Goal: Task Accomplishment & Management: Use online tool/utility

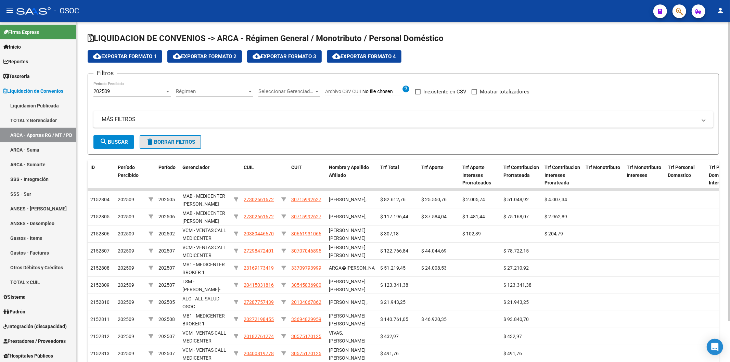
click at [155, 141] on span "delete Borrar Filtros" at bounding box center [170, 142] width 49 height 6
click at [149, 93] on div "202509" at bounding box center [128, 91] width 71 height 6
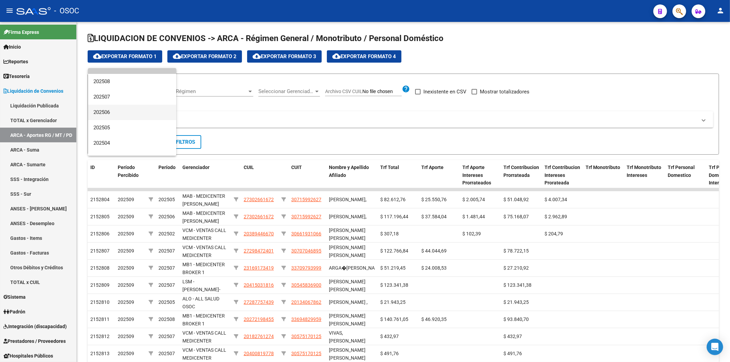
scroll to position [38, 0]
click at [121, 103] on span "202506" at bounding box center [131, 99] width 77 height 15
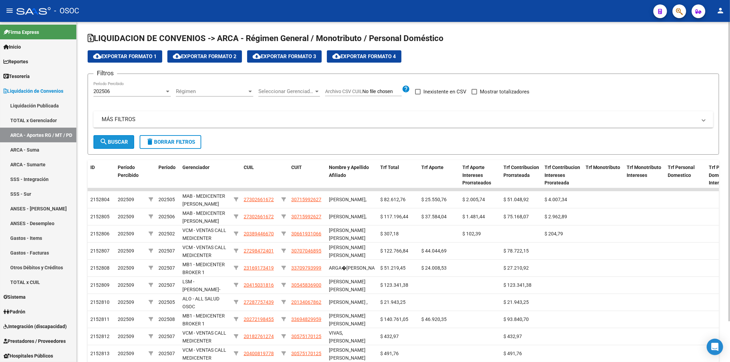
click at [122, 140] on span "search Buscar" at bounding box center [114, 142] width 28 height 6
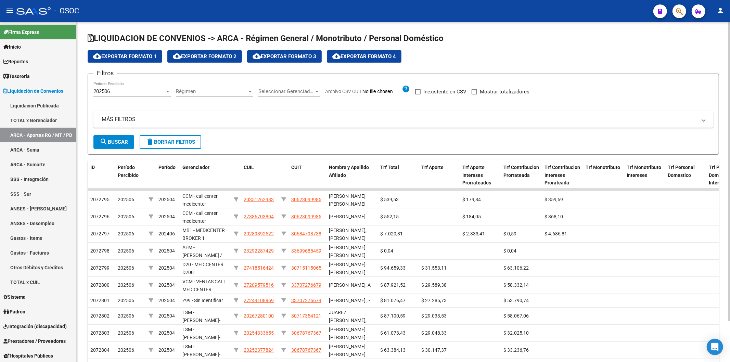
click at [337, 91] on span "Archivo CSV CUIL" at bounding box center [343, 91] width 37 height 5
click at [362, 91] on input "Archivo CSV CUIL" at bounding box center [381, 92] width 39 height 6
type input "C:\fakepath\archivo para filtrar en SAAS.csv"
click at [364, 93] on span "Mostrar totalizadores" at bounding box center [526, 92] width 50 height 8
click at [364, 94] on input "Mostrar totalizadores" at bounding box center [496, 94] width 0 height 0
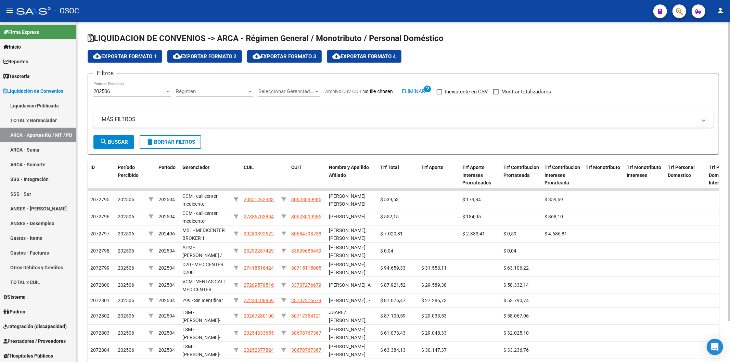
checkbox input "true"
click at [136, 138] on form "Filtros 202506 Período Percibido Régimen Régimen Seleccionar Gerenciador Selecc…" at bounding box center [403, 114] width 631 height 81
click at [129, 141] on button "search Buscar" at bounding box center [113, 142] width 41 height 14
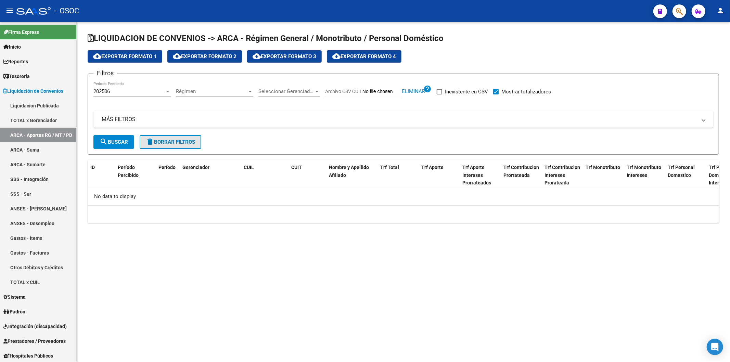
click at [168, 140] on span "delete Borrar Filtros" at bounding box center [170, 142] width 49 height 6
checkbox input "false"
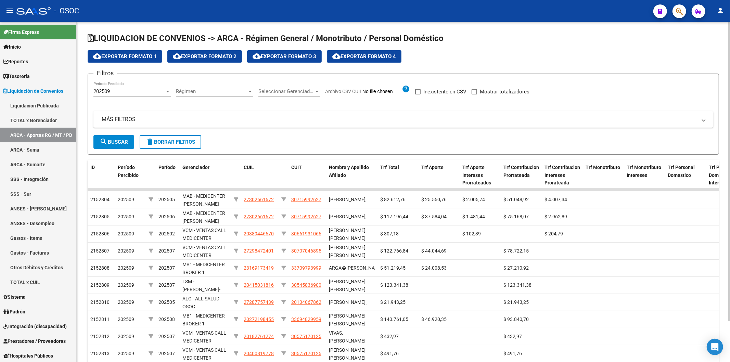
click at [344, 93] on span "Archivo CSV CUIL" at bounding box center [343, 91] width 37 height 5
click at [362, 93] on input "Archivo CSV CUIL" at bounding box center [381, 92] width 39 height 6
type input "C:\fakepath\archivo para filtrar en SAAS.csv"
click at [133, 95] on div "202509 Período Percibido" at bounding box center [131, 89] width 77 height 15
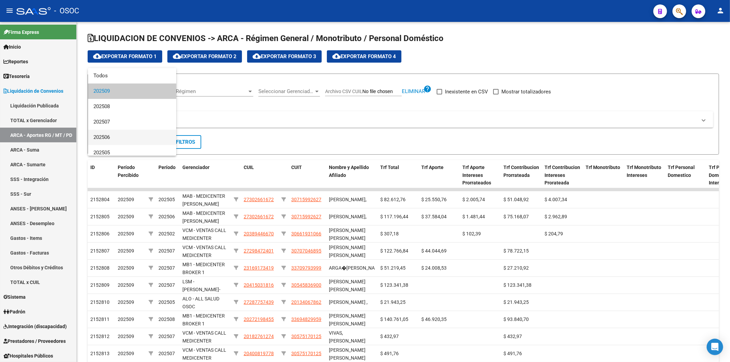
click at [129, 134] on span "202506" at bounding box center [131, 137] width 77 height 15
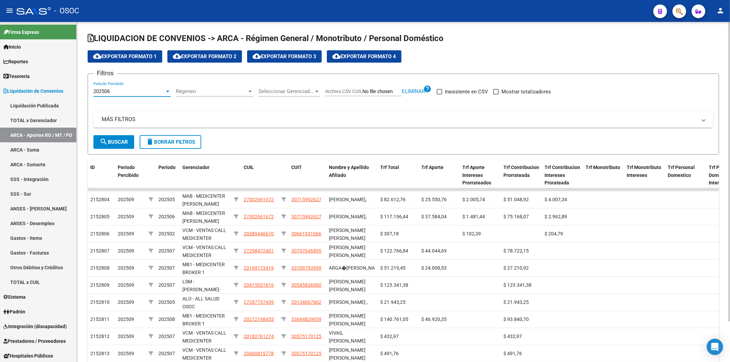
click at [364, 92] on div "Filtros 202506 Período Percibido Régimen Régimen Seleccionar Gerenciador Selecc…" at bounding box center [403, 107] width 620 height 56
click at [364, 91] on span at bounding box center [495, 91] width 5 height 5
click at [364, 94] on input "Mostrar totalizadores" at bounding box center [496, 94] width 0 height 0
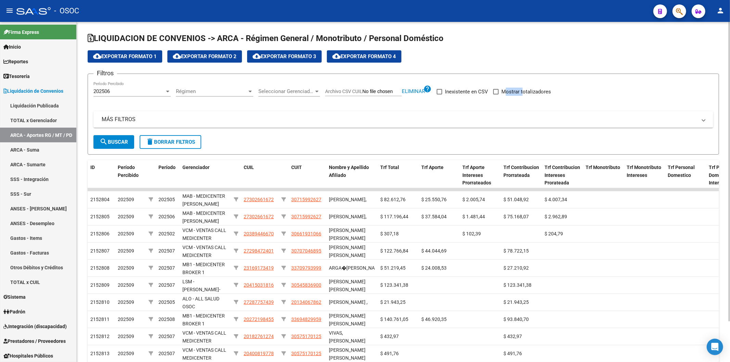
checkbox input "true"
click at [117, 143] on span "search Buscar" at bounding box center [114, 142] width 28 height 6
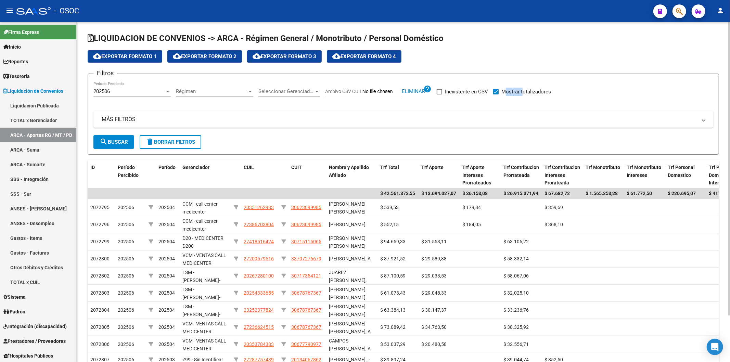
click at [229, 58] on span "cloud_download Exportar Formato 2" at bounding box center [205, 56] width 64 height 6
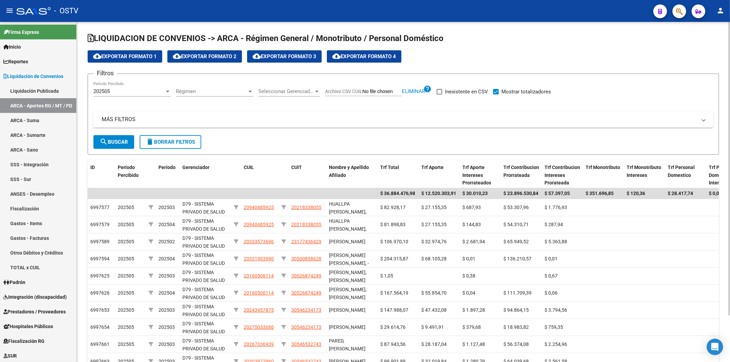
click at [151, 90] on div "202505" at bounding box center [128, 91] width 71 height 6
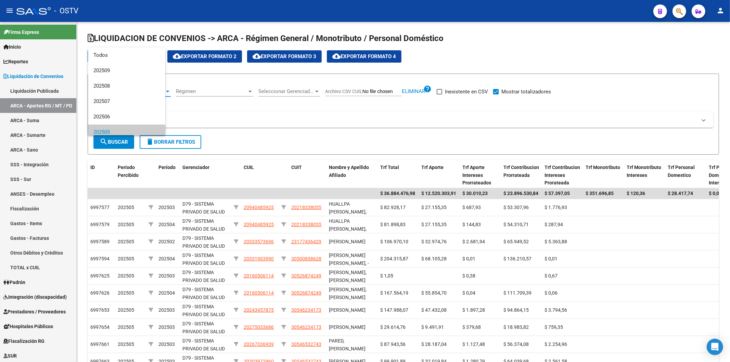
scroll to position [41, 0]
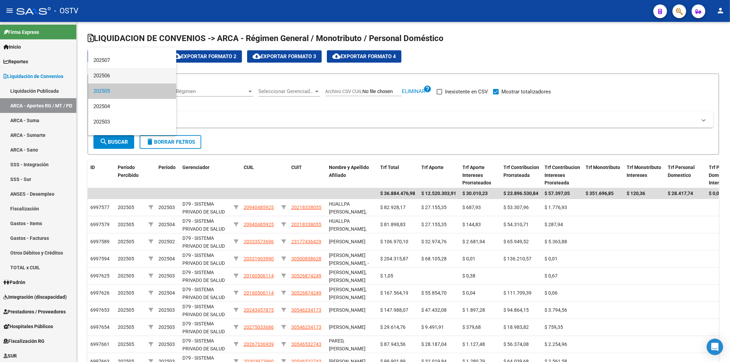
click at [138, 77] on span "202506" at bounding box center [131, 75] width 77 height 15
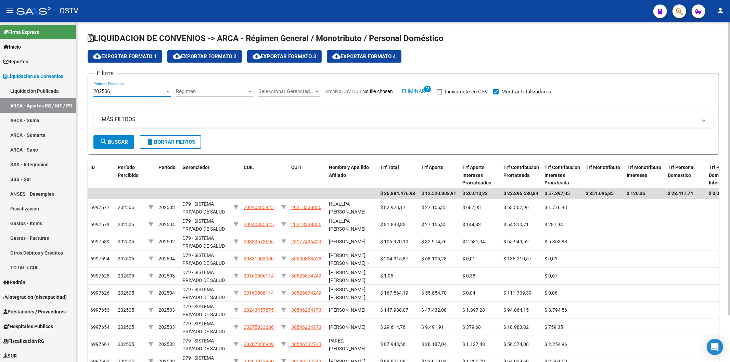
click at [111, 139] on span "search Buscar" at bounding box center [114, 142] width 28 height 6
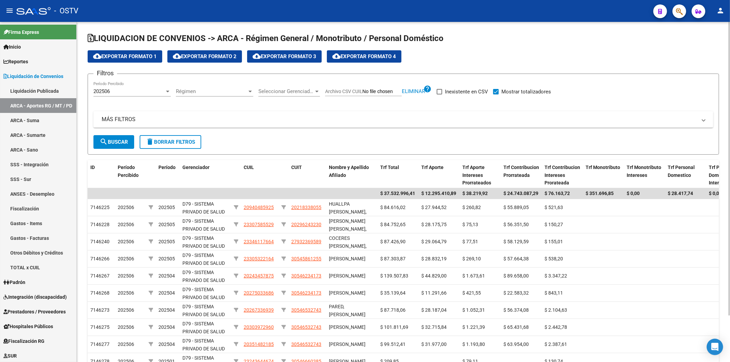
click at [164, 145] on button "delete Borrar Filtros" at bounding box center [171, 142] width 62 height 14
checkbox input "false"
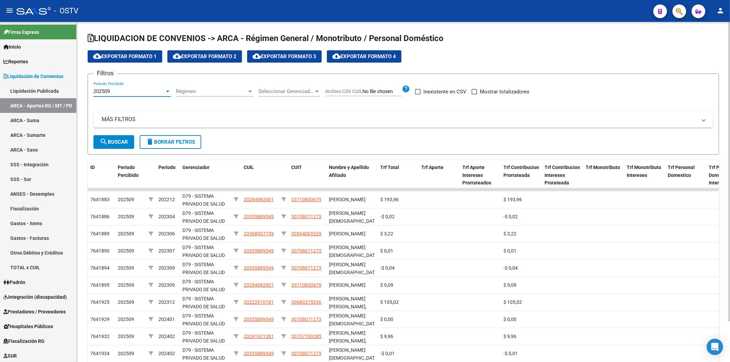
click at [142, 94] on div "202509" at bounding box center [128, 91] width 71 height 6
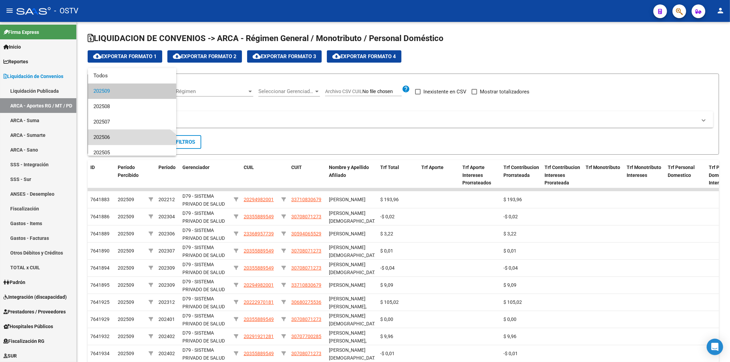
click at [120, 133] on span "202506" at bounding box center [131, 137] width 77 height 15
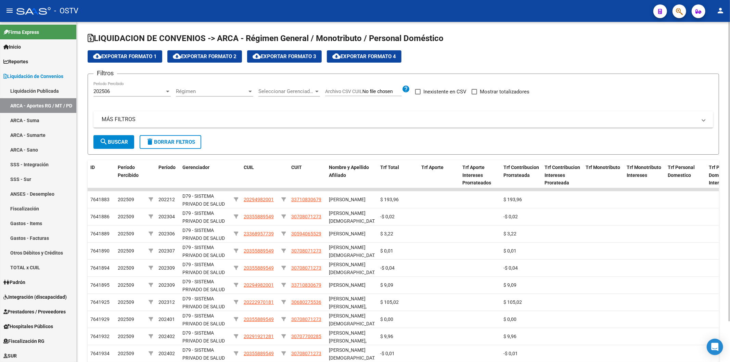
click at [357, 92] on span "Archivo CSV CUIL" at bounding box center [343, 91] width 37 height 5
click at [362, 92] on input "Archivo CSV CUIL" at bounding box center [381, 92] width 39 height 6
type input "C:\fakepath\archivo para filtrar en SAAS.csv"
click at [121, 138] on button "search Buscar" at bounding box center [113, 142] width 41 height 14
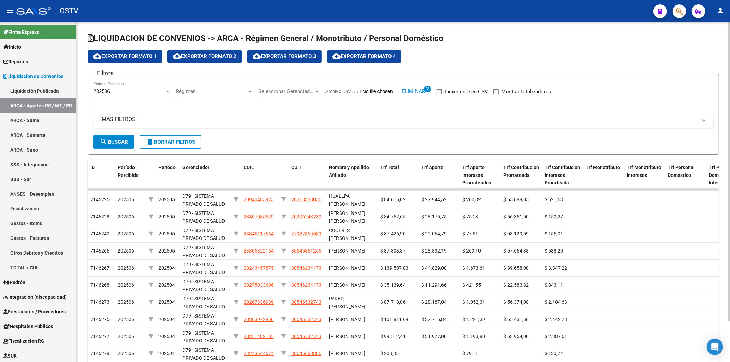
click at [490, 92] on div "Filtros 202506 Período Percibido Régimen Régimen Seleccionar Gerenciador Selecc…" at bounding box center [403, 107] width 620 height 56
click at [491, 92] on div "Filtros 202506 Período Percibido Régimen Régimen Seleccionar Gerenciador Selecc…" at bounding box center [403, 107] width 620 height 56
click at [495, 93] on span at bounding box center [495, 91] width 5 height 5
click at [496, 94] on input "Mostrar totalizadores" at bounding box center [496, 94] width 0 height 0
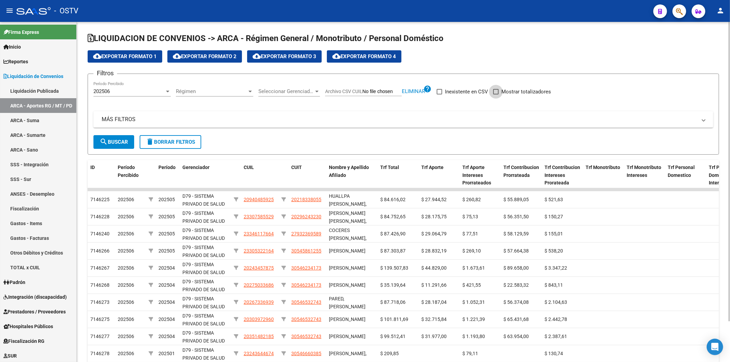
checkbox input "true"
click at [104, 138] on mat-icon "search" at bounding box center [104, 142] width 8 height 8
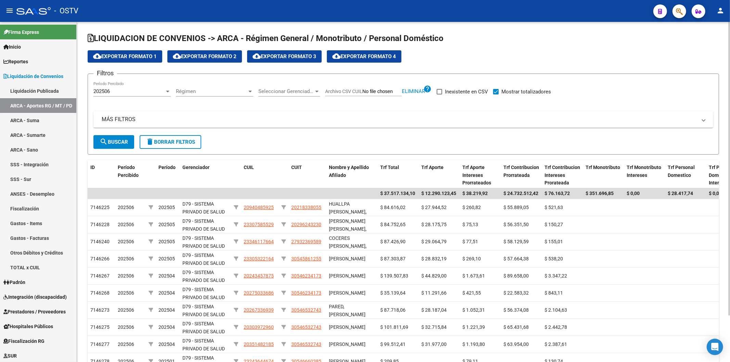
click at [193, 53] on span "cloud_download Exportar Formato 2" at bounding box center [205, 56] width 64 height 6
